Goal: Task Accomplishment & Management: Manage account settings

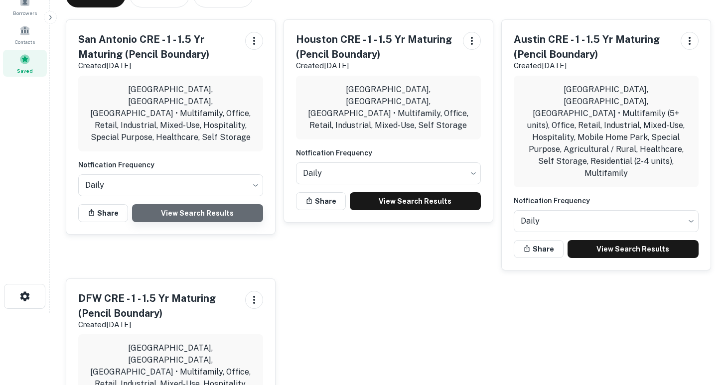
click at [206, 204] on link "View Search Results" at bounding box center [197, 213] width 131 height 18
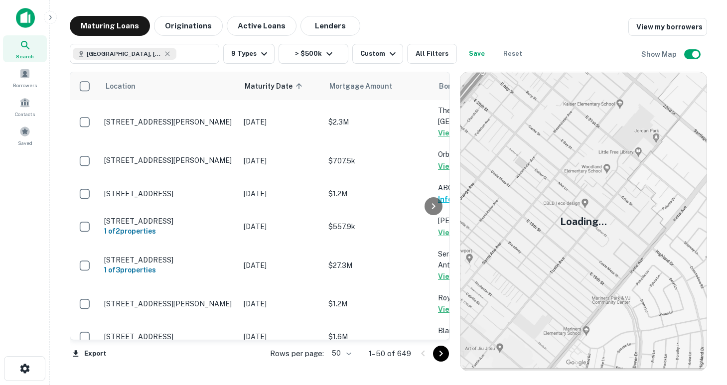
click at [347, 352] on body "Search Borrowers Contacts Saved Maturing Loans Originations Active Loans Lender…" at bounding box center [363, 192] width 727 height 385
click at [344, 366] on li "100" at bounding box center [342, 364] width 29 height 18
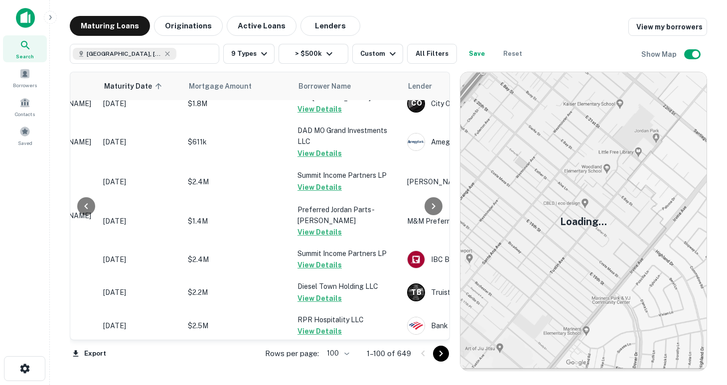
scroll to position [3342, 141]
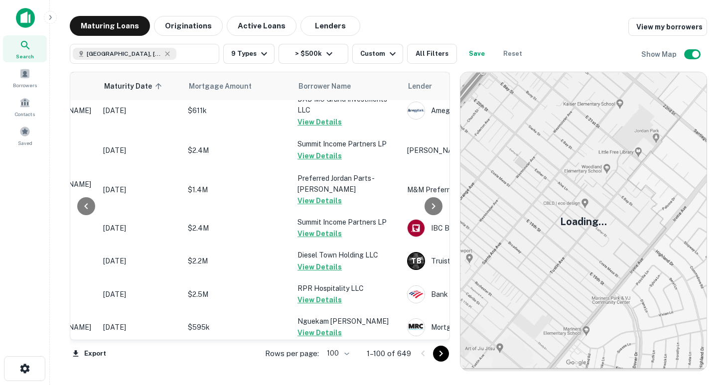
click at [441, 354] on icon "Go to next page" at bounding box center [441, 354] width 12 height 12
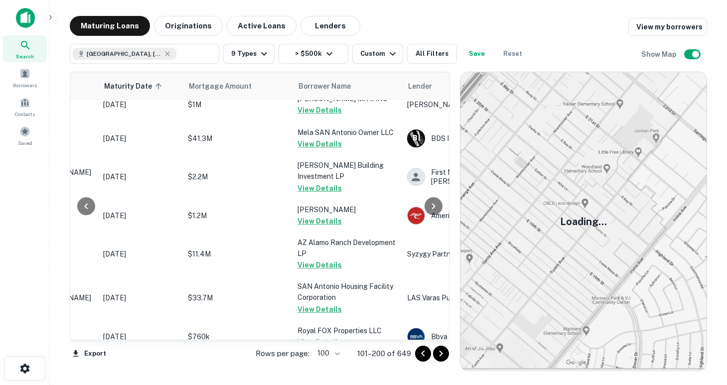
scroll to position [3332, 141]
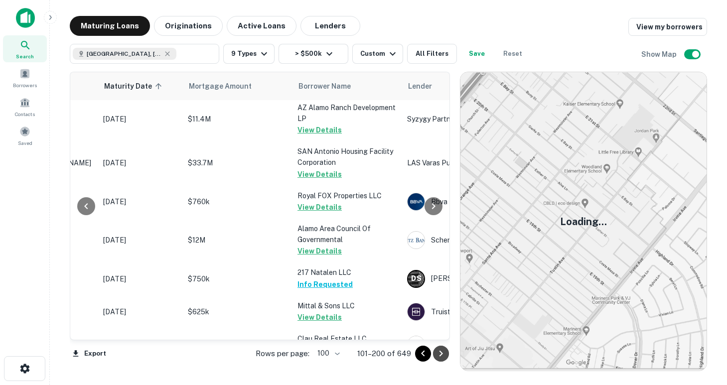
click at [441, 355] on icon "Go to next page" at bounding box center [441, 354] width 3 height 6
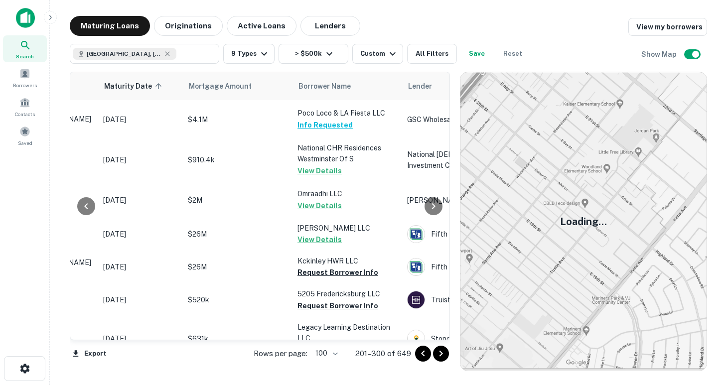
scroll to position [924, 141]
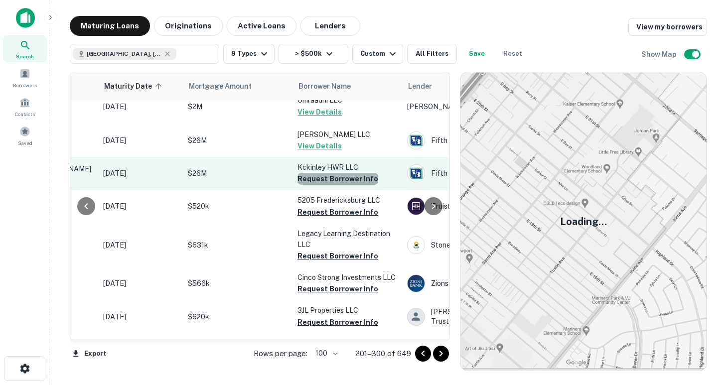
click at [359, 173] on button "Request Borrower Info" at bounding box center [338, 179] width 81 height 12
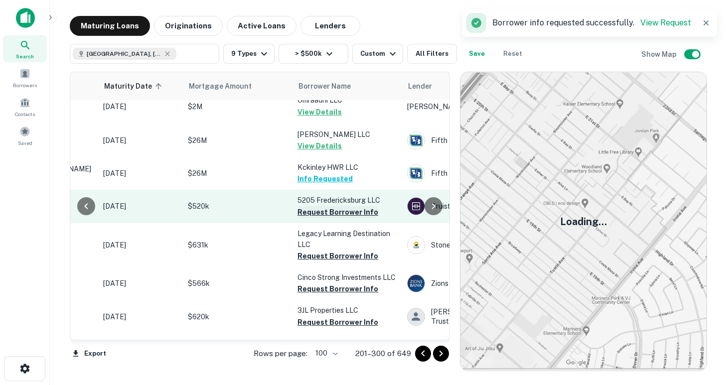
click at [322, 206] on button "Request Borrower Info" at bounding box center [338, 212] width 81 height 12
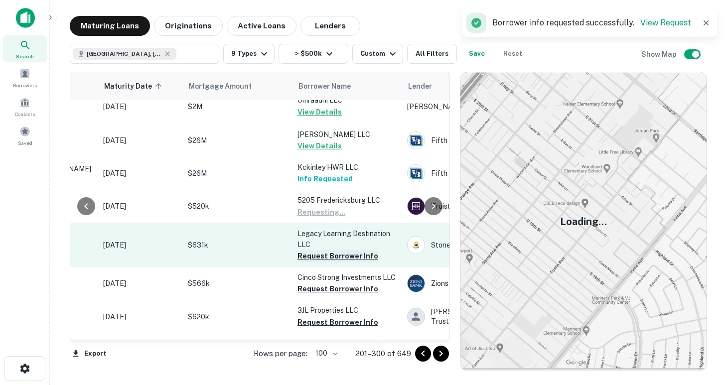
click at [329, 250] on button "Request Borrower Info" at bounding box center [338, 256] width 81 height 12
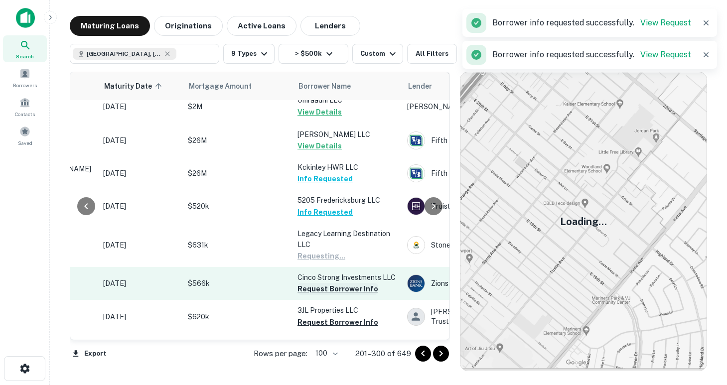
click at [327, 283] on button "Request Borrower Info" at bounding box center [338, 289] width 81 height 12
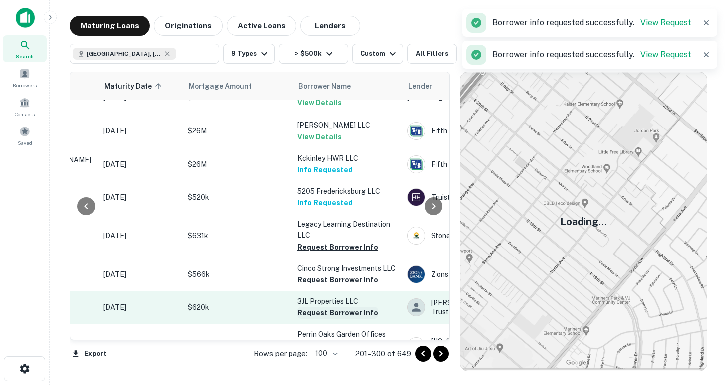
scroll to position [915, 141]
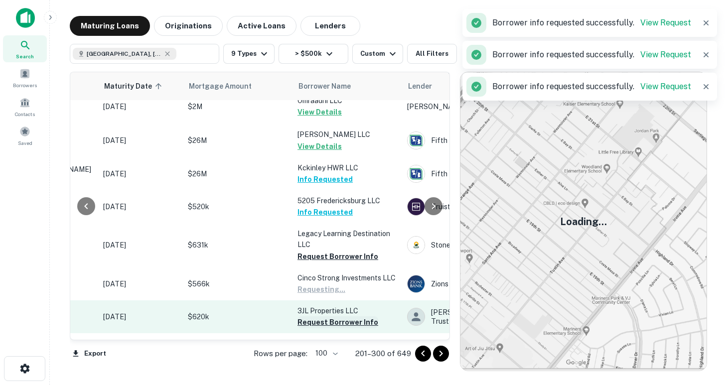
click at [328, 317] on button "Request Borrower Info" at bounding box center [338, 323] width 81 height 12
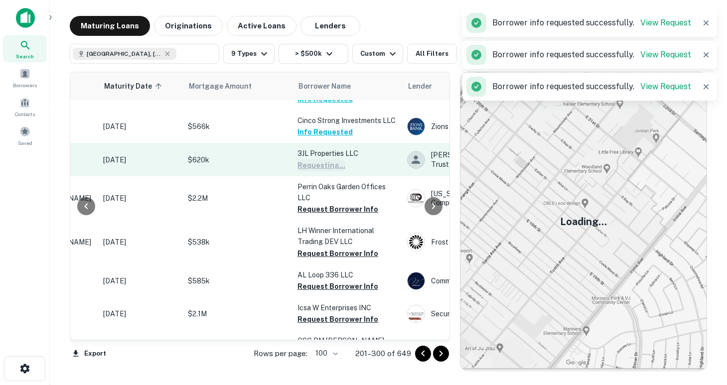
scroll to position [1085, 141]
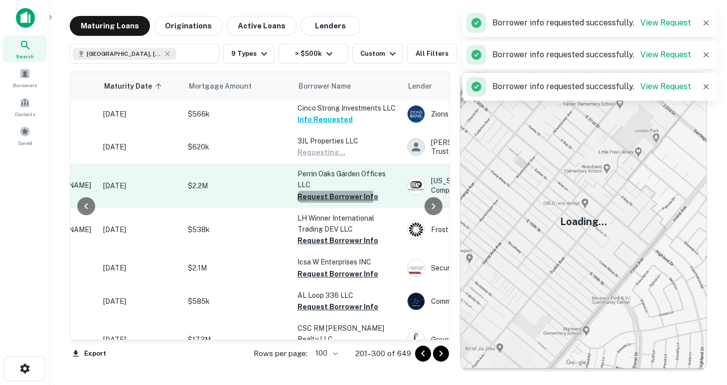
click at [322, 191] on button "Request Borrower Info" at bounding box center [338, 197] width 81 height 12
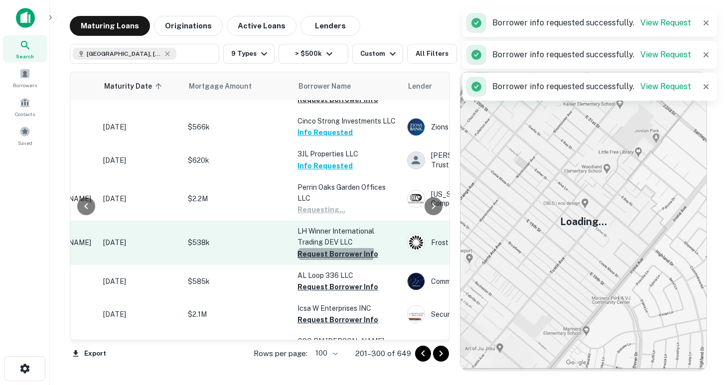
scroll to position [1090, 141]
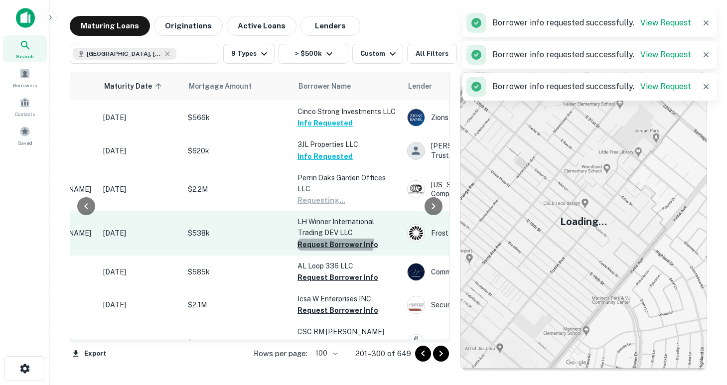
click at [326, 239] on button "Request Borrower Info" at bounding box center [338, 245] width 81 height 12
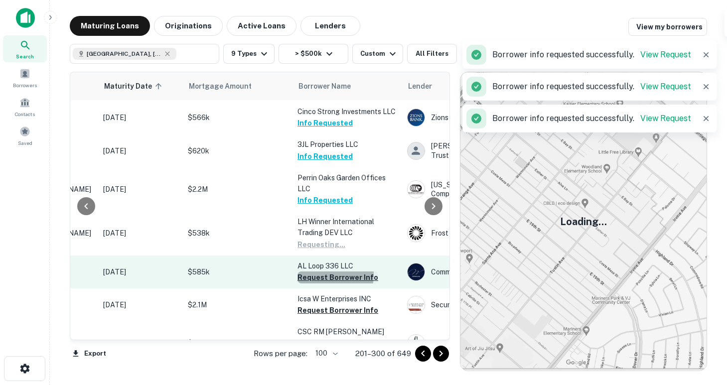
click at [327, 272] on button "Request Borrower Info" at bounding box center [338, 278] width 81 height 12
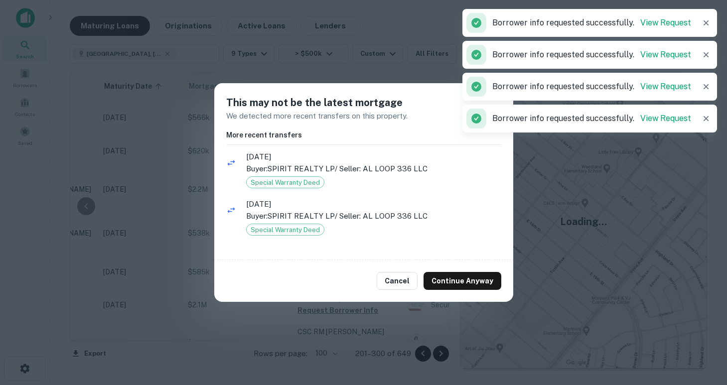
click at [461, 282] on img at bounding box center [584, 221] width 246 height 299
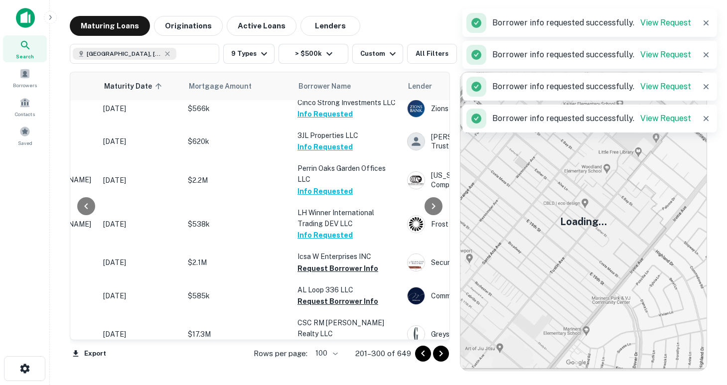
scroll to position [1081, 141]
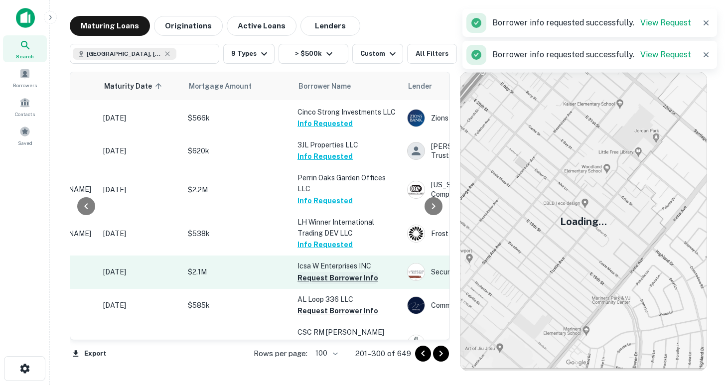
click at [328, 272] on button "Request Borrower Info" at bounding box center [338, 278] width 81 height 12
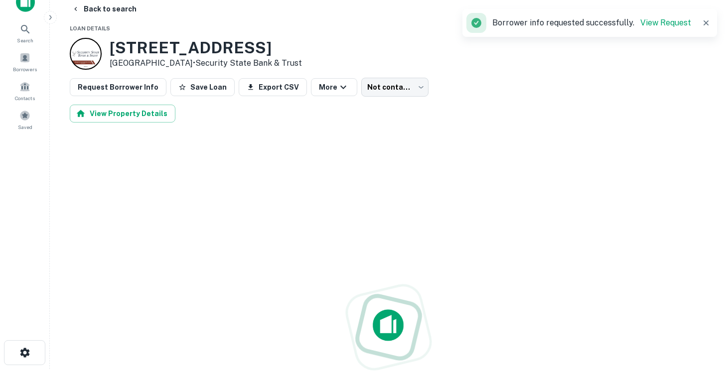
scroll to position [17, 0]
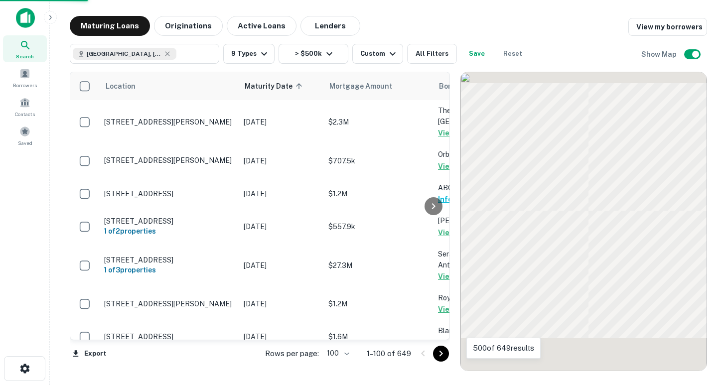
scroll to position [1090, 0]
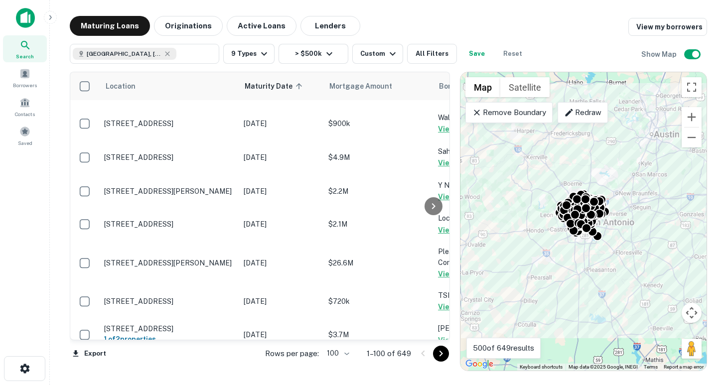
click at [441, 349] on icon "Go to next page" at bounding box center [441, 354] width 12 height 12
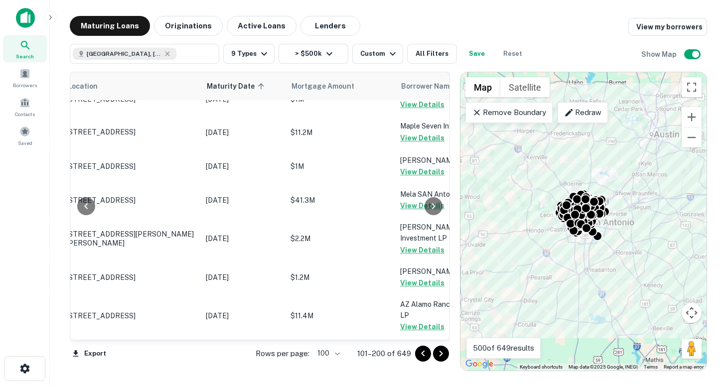
scroll to position [3342, 38]
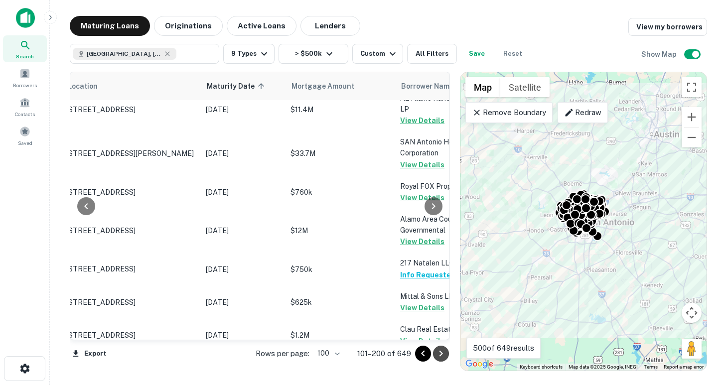
click at [438, 350] on icon "Go to next page" at bounding box center [441, 354] width 12 height 12
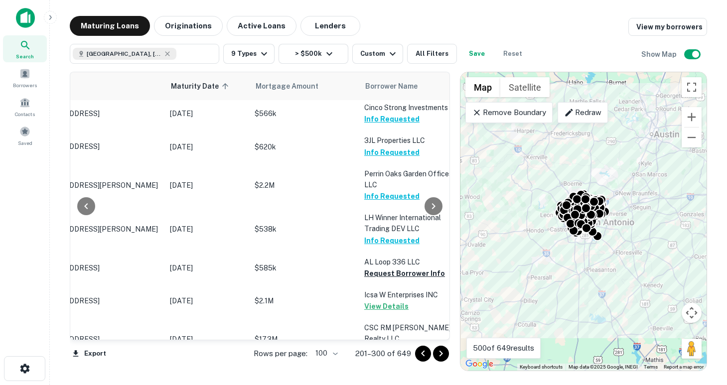
scroll to position [1100, 74]
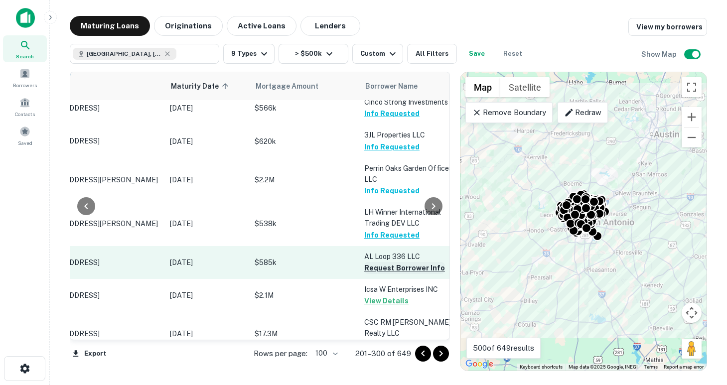
click at [378, 262] on button "Request Borrower Info" at bounding box center [404, 268] width 81 height 12
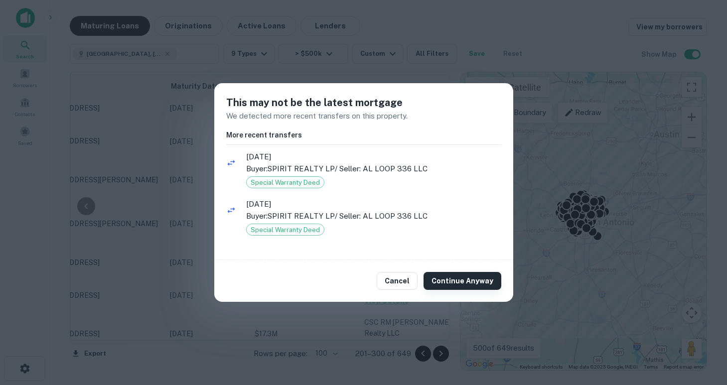
click at [458, 280] on button "Continue Anyway" at bounding box center [463, 281] width 78 height 18
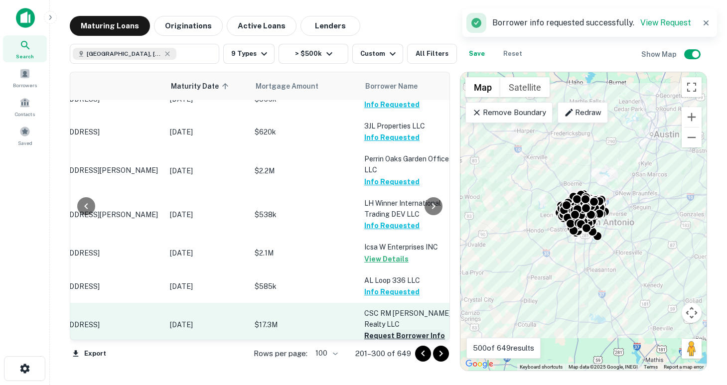
scroll to position [1152, 74]
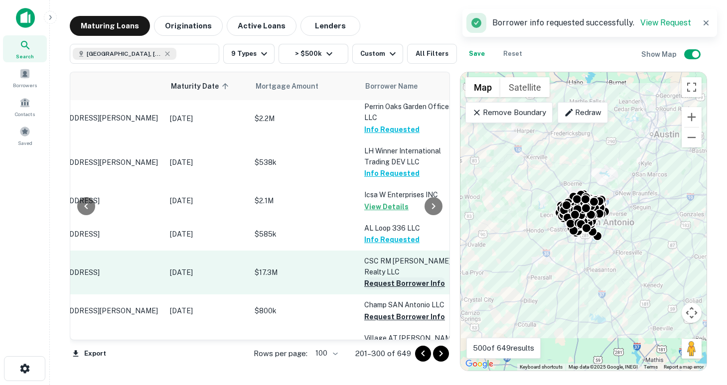
click at [376, 278] on button "Request Borrower Info" at bounding box center [404, 284] width 81 height 12
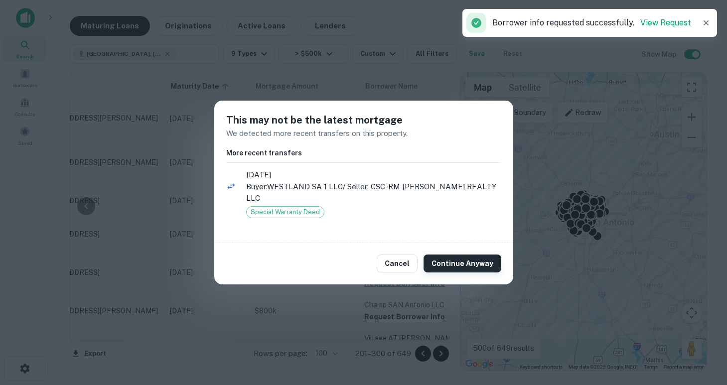
click at [444, 257] on button "Continue Anyway" at bounding box center [463, 264] width 78 height 18
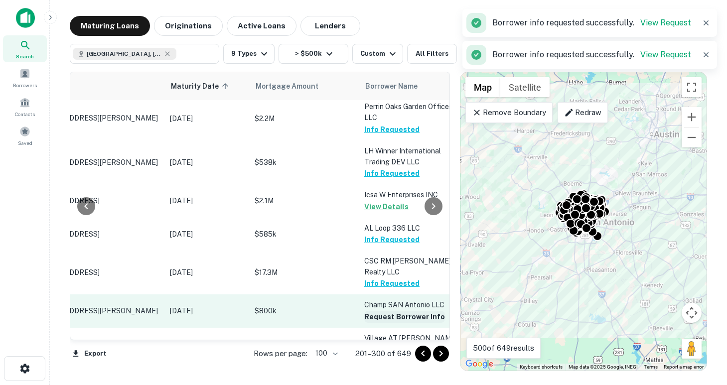
click at [385, 311] on button "Request Borrower Info" at bounding box center [404, 317] width 81 height 12
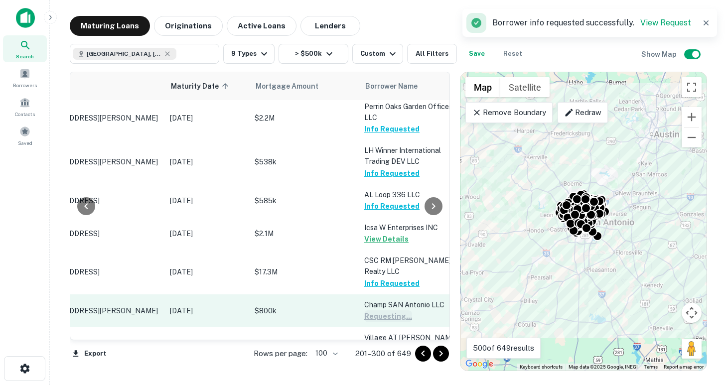
scroll to position [1233, 74]
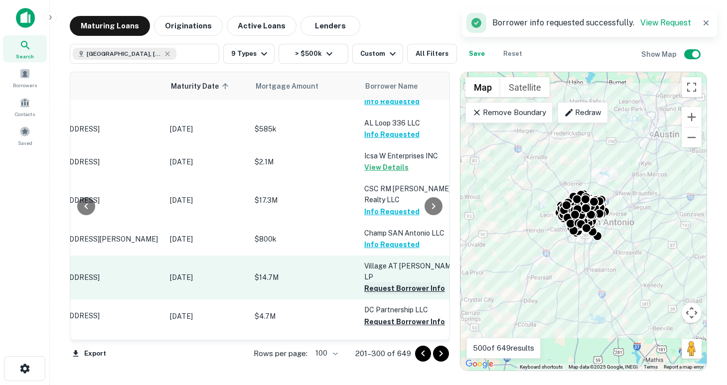
click at [380, 283] on button "Request Borrower Info" at bounding box center [404, 289] width 81 height 12
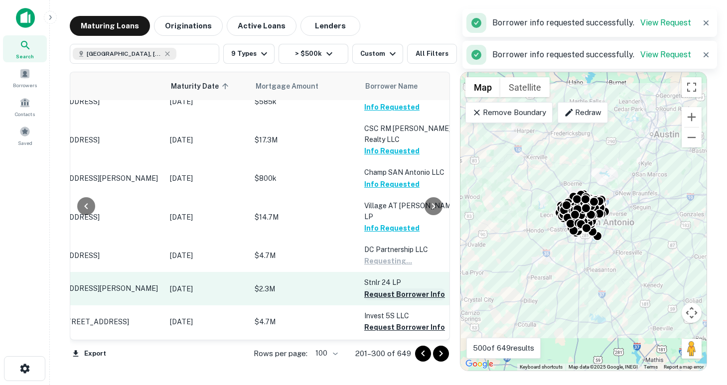
scroll to position [1275, 74]
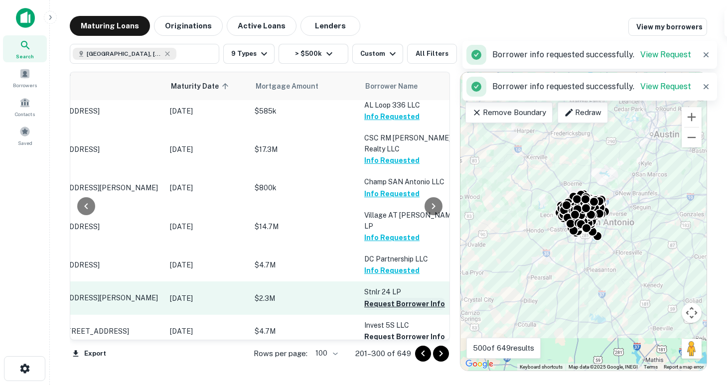
click at [384, 298] on button "Request Borrower Info" at bounding box center [404, 304] width 81 height 12
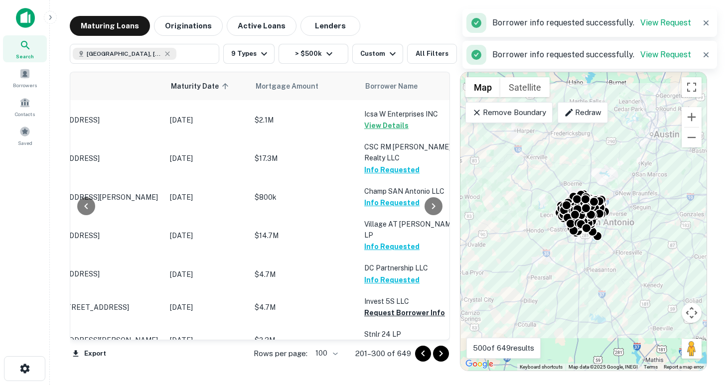
scroll to position [1285, 74]
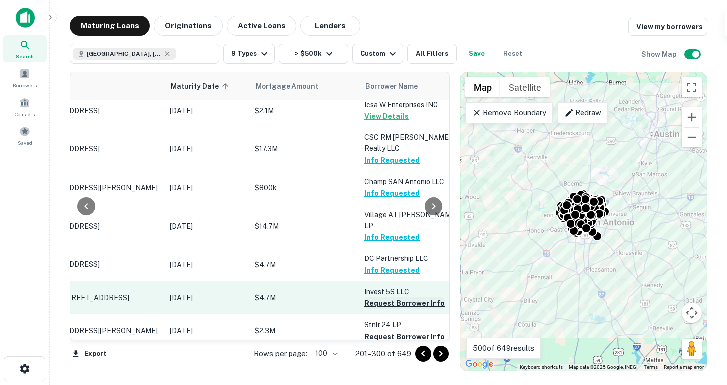
click at [385, 298] on button "Request Borrower Info" at bounding box center [404, 304] width 81 height 12
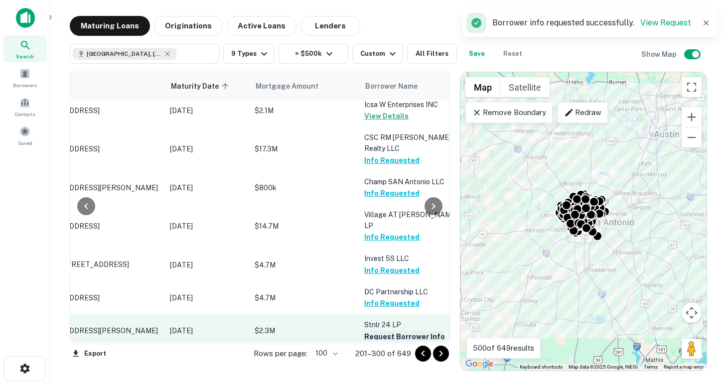
scroll to position [1364, 74]
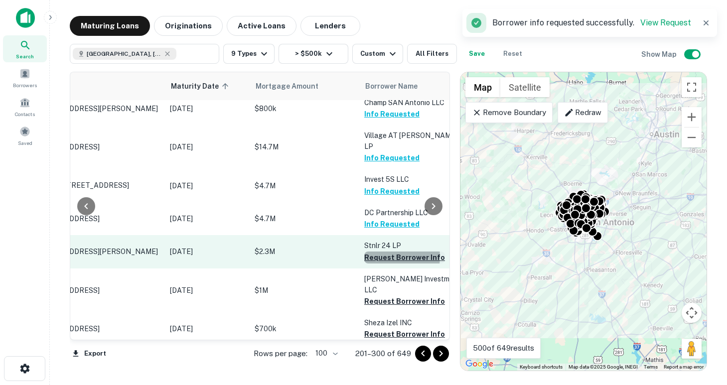
click at [386, 252] on button "Request Borrower Info" at bounding box center [404, 258] width 81 height 12
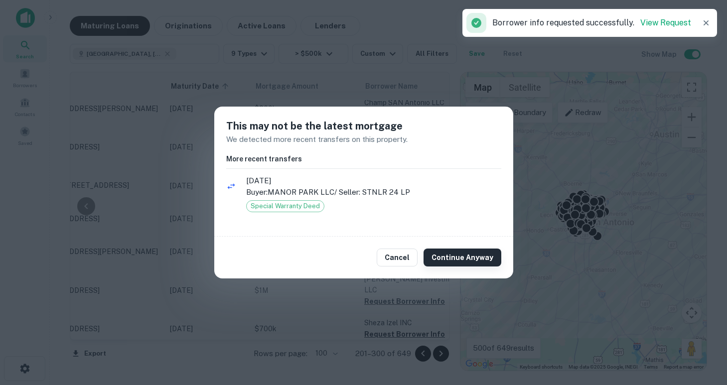
click at [445, 253] on button "Continue Anyway" at bounding box center [463, 258] width 78 height 18
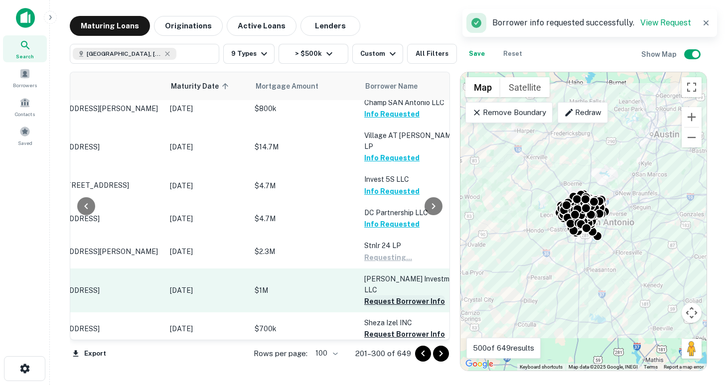
click at [379, 296] on button "Request Borrower Info" at bounding box center [404, 302] width 81 height 12
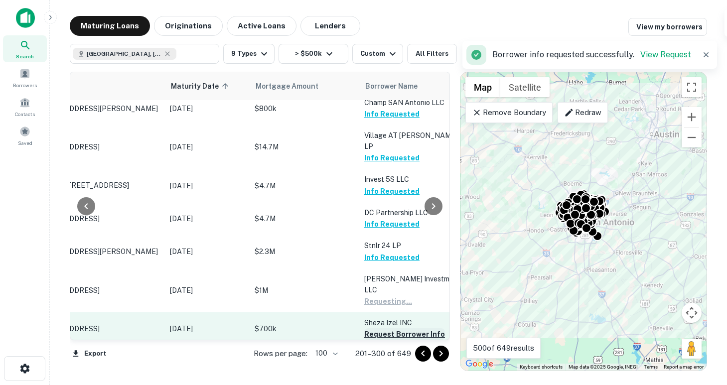
click at [381, 329] on button "Request Borrower Info" at bounding box center [404, 335] width 81 height 12
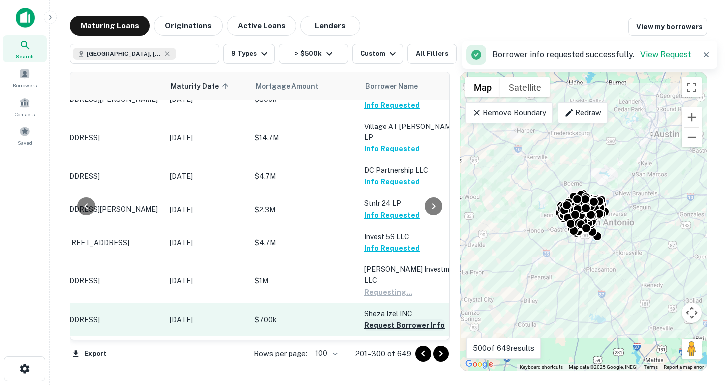
scroll to position [1355, 74]
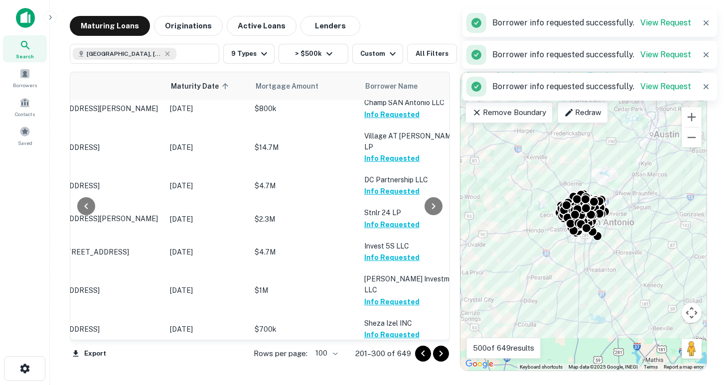
click at [382, 363] on button "Request Borrower Info" at bounding box center [404, 369] width 81 height 12
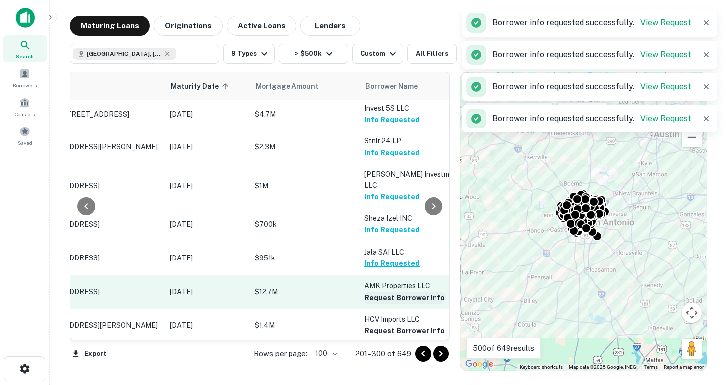
scroll to position [1478, 74]
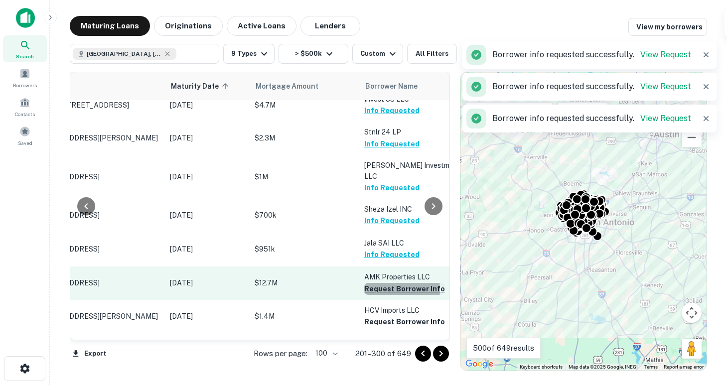
click at [387, 283] on button "Request Borrower Info" at bounding box center [404, 289] width 81 height 12
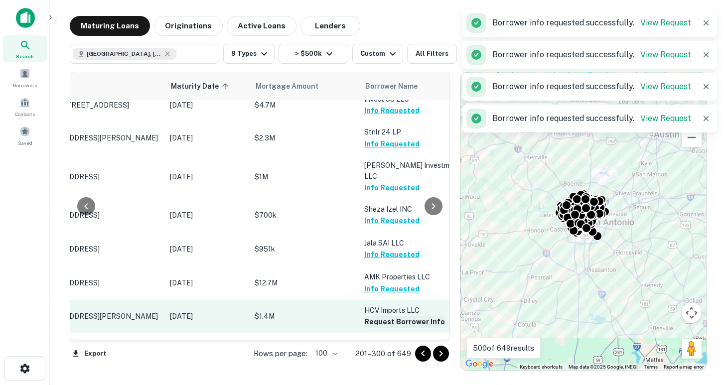
click at [386, 316] on button "Request Borrower Info" at bounding box center [404, 322] width 81 height 12
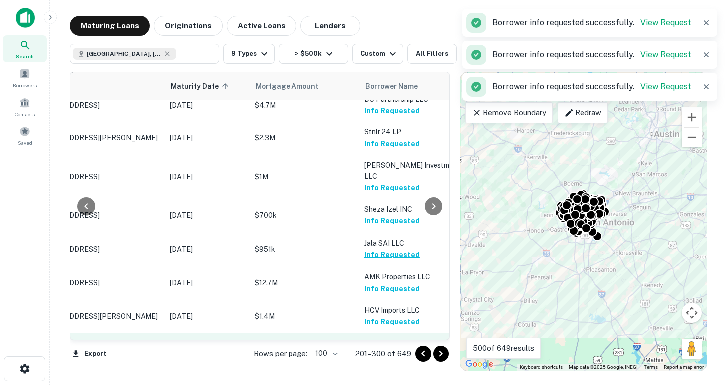
click at [379, 360] on button "Request Borrower Info" at bounding box center [404, 366] width 81 height 12
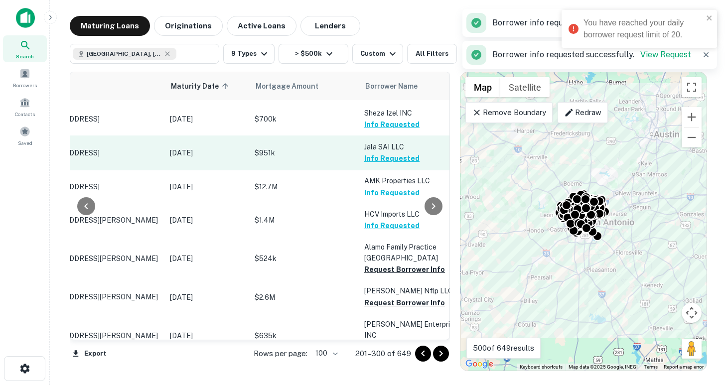
scroll to position [1574, 74]
